Goal: Task Accomplishment & Management: Use online tool/utility

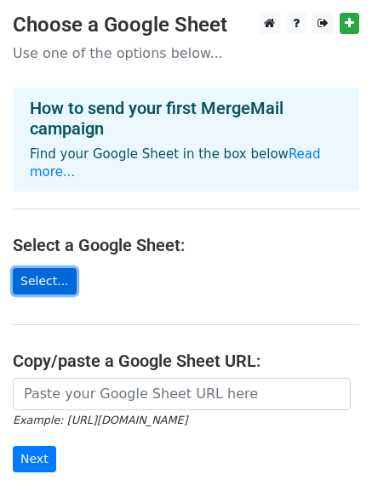
click at [40, 269] on link "Select..." at bounding box center [45, 281] width 64 height 26
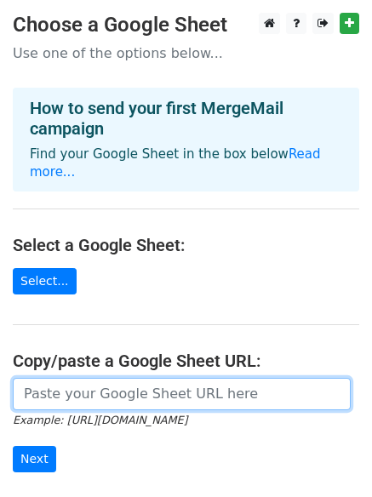
click at [116, 383] on input "url" at bounding box center [182, 394] width 338 height 32
paste input "https://docs.google.com/spreadsheets/d/17IS5omZGVpfb5PU0RMez_Ol1DPf305A1e1FFmQw…"
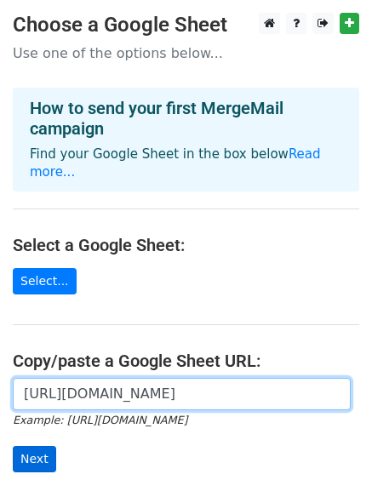
type input "https://docs.google.com/spreadsheets/d/17IS5omZGVpfb5PU0RMez_Ol1DPf305A1e1FFmQw…"
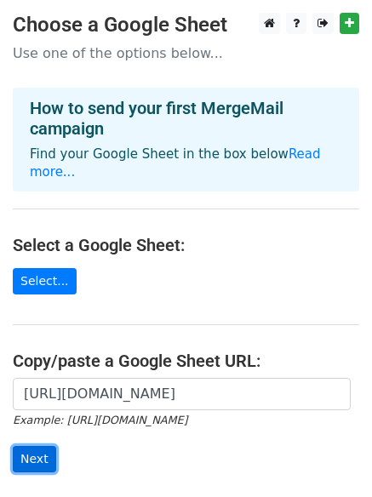
click at [35, 446] on input "Next" at bounding box center [34, 459] width 43 height 26
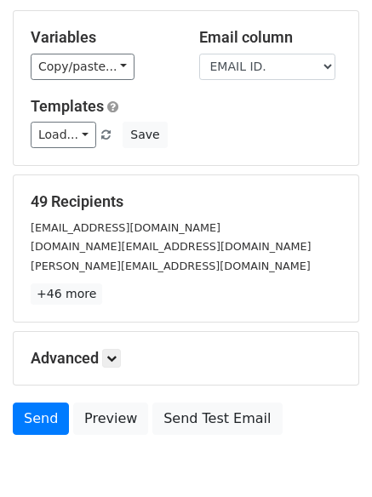
scroll to position [170, 0]
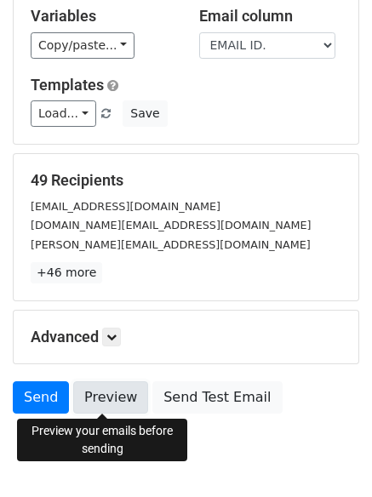
click at [73, 390] on link "Preview" at bounding box center [110, 398] width 75 height 32
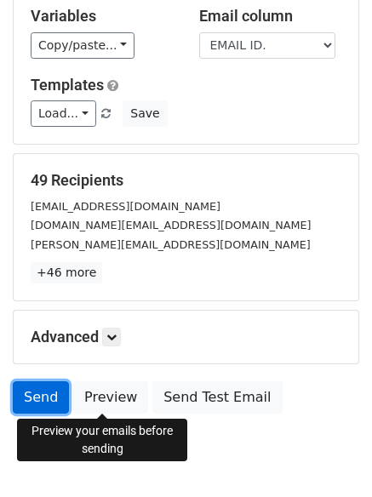
click at [49, 399] on link "Send" at bounding box center [41, 398] width 56 height 32
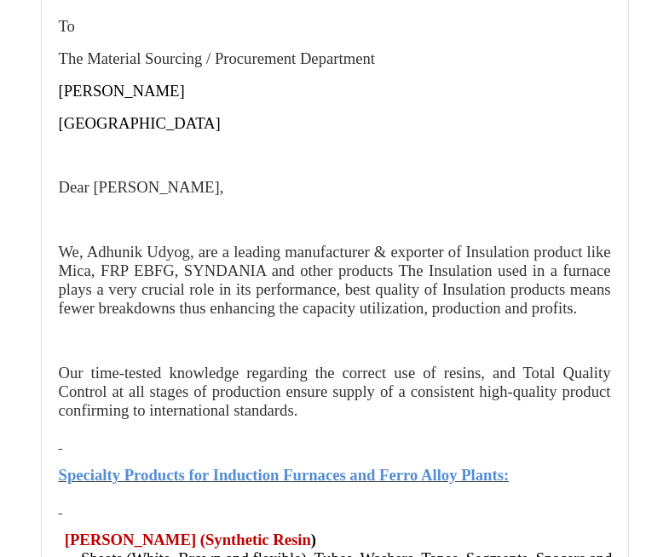
scroll to position [9795, 0]
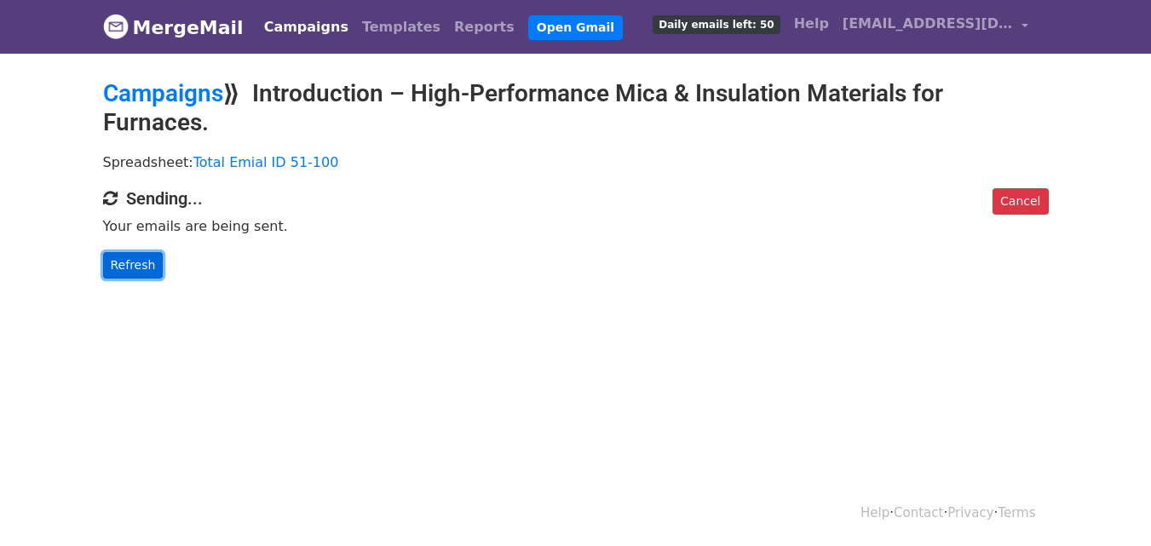
click at [140, 267] on link "Refresh" at bounding box center [133, 265] width 60 height 26
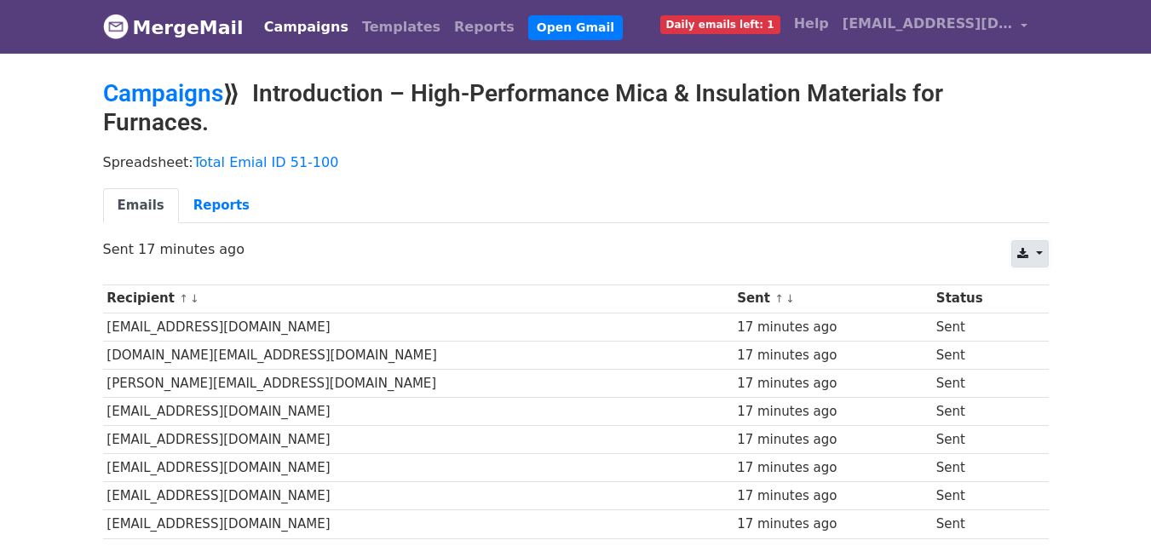
click at [1022, 256] on icon at bounding box center [1022, 254] width 11 height 12
click at [1042, 310] on link "Excel" at bounding box center [1050, 319] width 77 height 27
click at [215, 200] on link "Reports" at bounding box center [221, 205] width 85 height 35
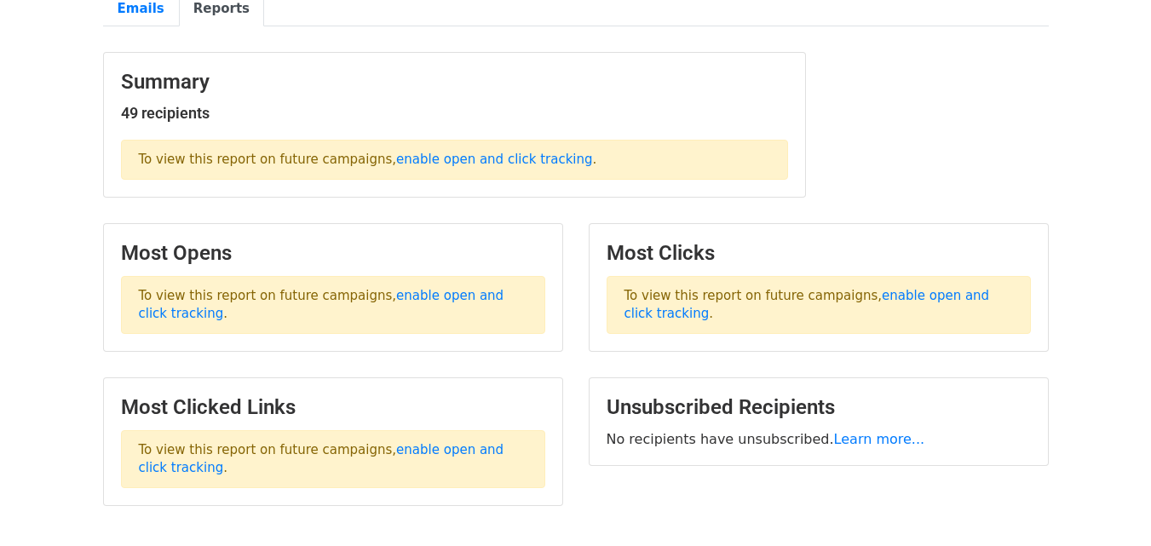
scroll to position [256, 0]
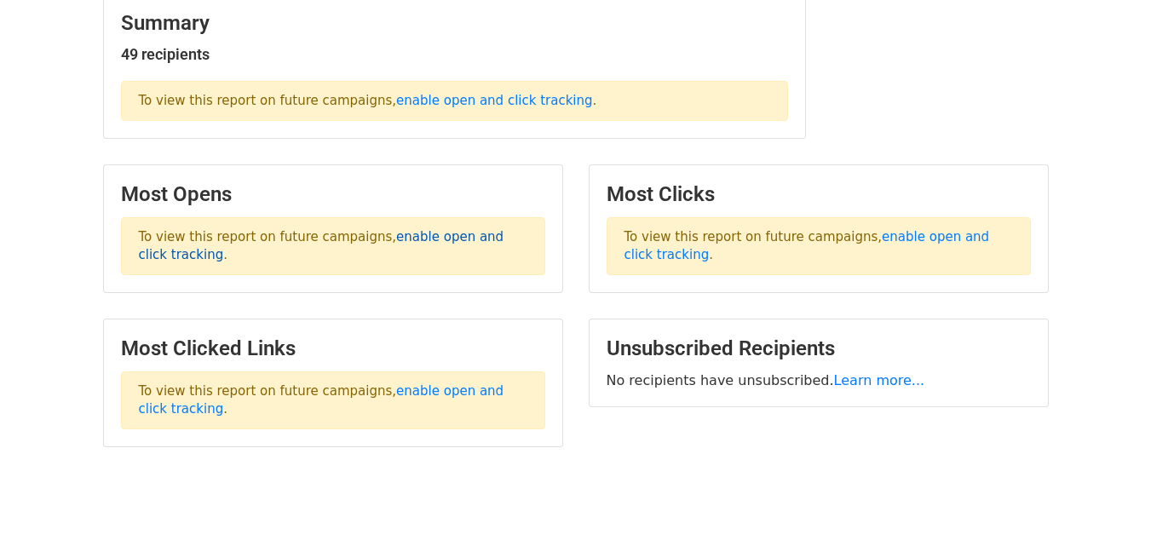
click at [420, 230] on link "enable open and click tracking" at bounding box center [321, 245] width 365 height 33
